Goal: Check status: Check status

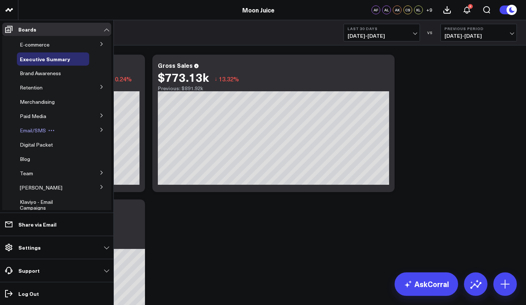
click at [65, 132] on div "Email/SMS" at bounding box center [53, 130] width 72 height 13
click at [92, 129] on button at bounding box center [101, 129] width 19 height 11
click at [34, 131] on span "Email/SMS" at bounding box center [33, 130] width 26 height 7
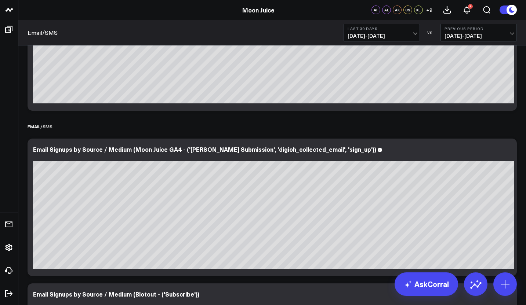
scroll to position [83, 0]
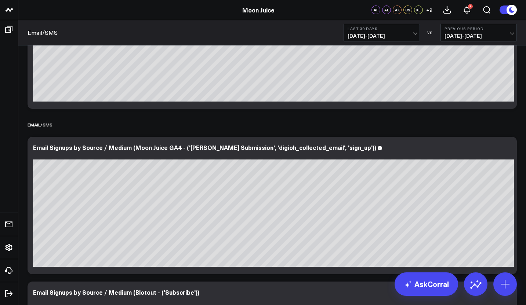
click at [410, 34] on span "[DATE] - [DATE]" at bounding box center [381, 36] width 68 height 6
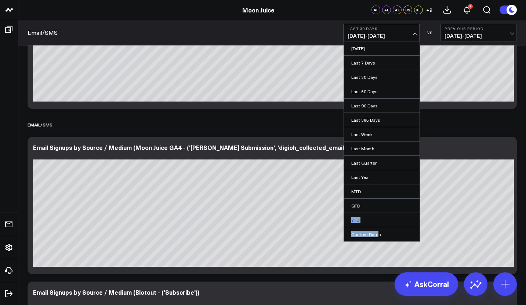
drag, startPoint x: 376, startPoint y: 237, endPoint x: 375, endPoint y: 215, distance: 22.0
click at [375, 215] on ul "[DATE] Last 7 Days Last 30 Days Last 60 Days Last 90 Days Last 365 Days Last We…" at bounding box center [381, 141] width 76 height 201
click at [375, 215] on link "YTD" at bounding box center [382, 220] width 76 height 14
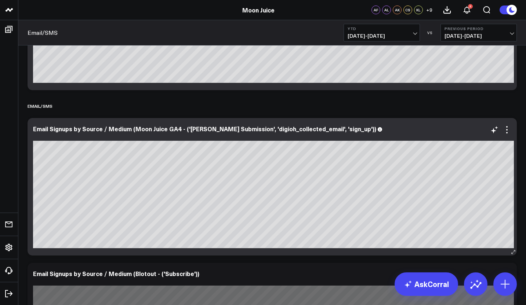
scroll to position [103, 0]
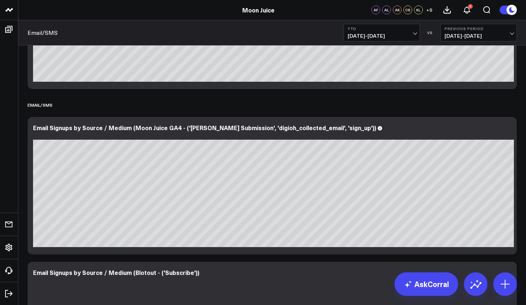
click at [388, 34] on span "[DATE] - [DATE]" at bounding box center [381, 36] width 68 height 6
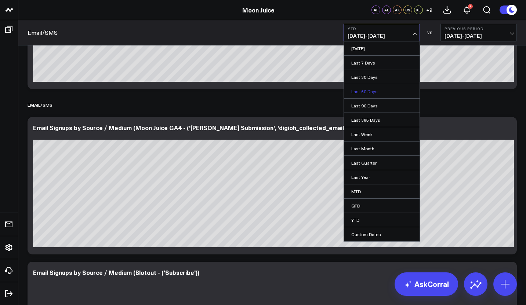
click at [367, 93] on link "Last 60 Days" at bounding box center [382, 91] width 76 height 14
